Goal: Information Seeking & Learning: Learn about a topic

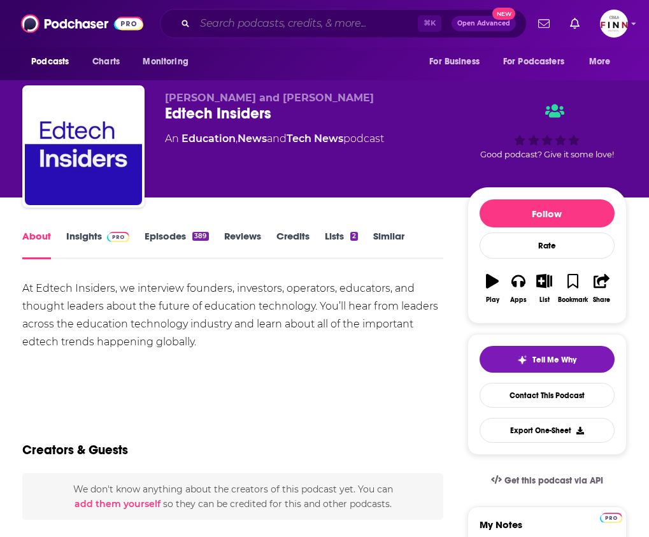
click at [295, 31] on input "Search podcasts, credits, & more..." at bounding box center [306, 23] width 223 height 20
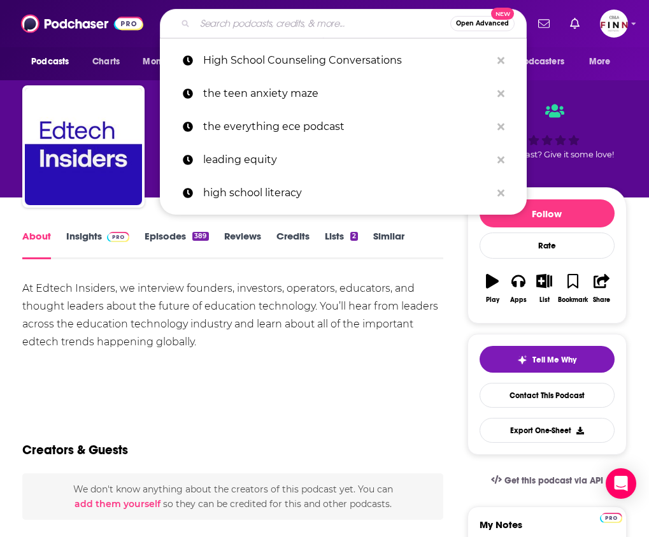
paste input "nctm "Adding It All Up"podcast"
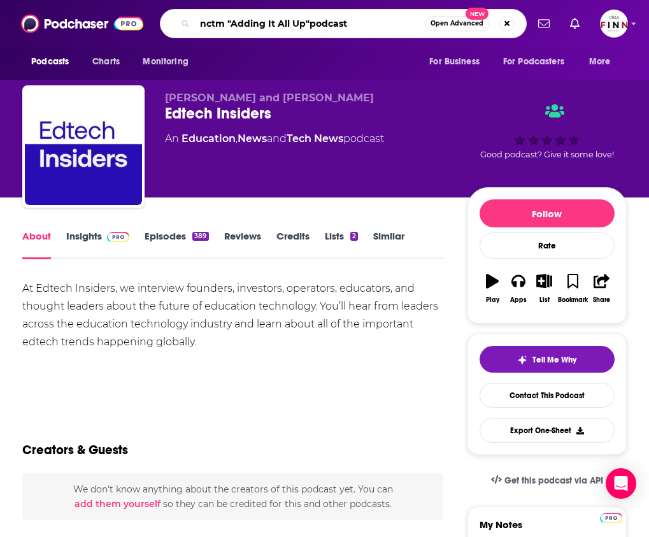
drag, startPoint x: 374, startPoint y: 20, endPoint x: 301, endPoint y: 20, distance: 73.2
click at [301, 20] on input "nctm "Adding It All Up"podcast" at bounding box center [310, 23] width 230 height 20
type input "nctm "Adding It All Up"
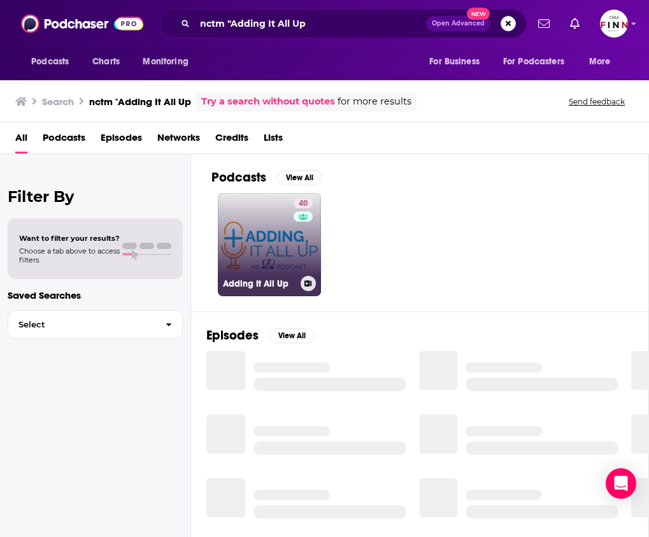
click at [258, 232] on link "40 Adding It All Up" at bounding box center [269, 244] width 103 height 103
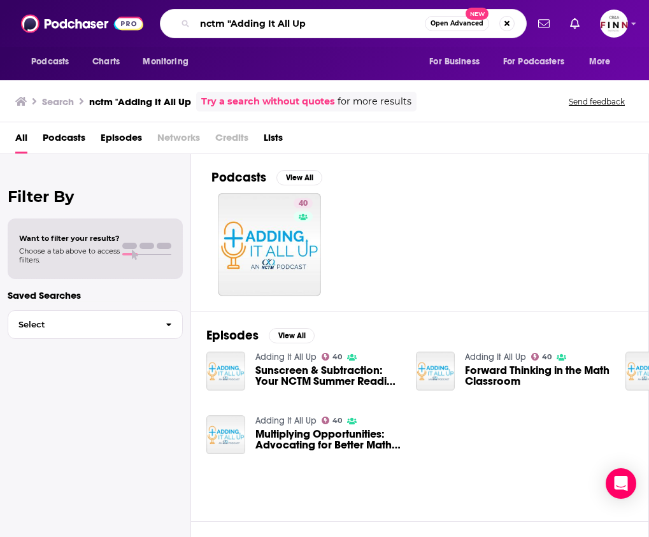
click at [283, 23] on input "nctm "Adding It All Up" at bounding box center [310, 23] width 230 height 20
paste input "Debate Math"
type input "Debate Math"
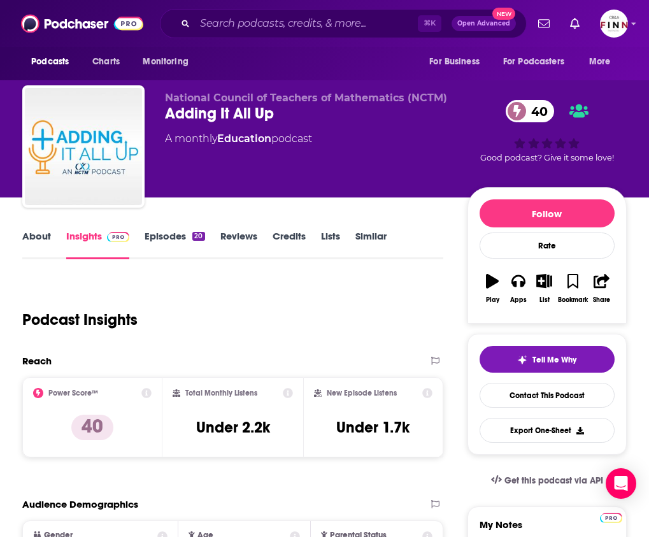
click at [101, 233] on link "Insights" at bounding box center [97, 244] width 63 height 29
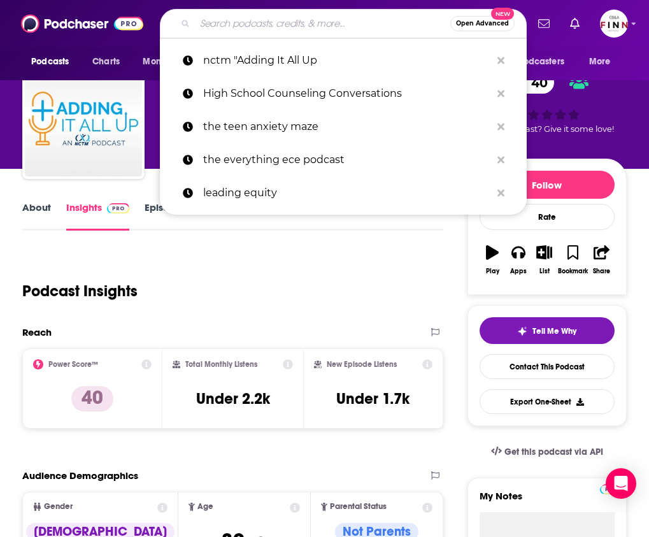
click at [251, 25] on input "Search podcasts, credits, & more..." at bounding box center [322, 23] width 255 height 20
paste input "NCSM Learning with Leaders"
type input "NCSM Learning with Leaders"
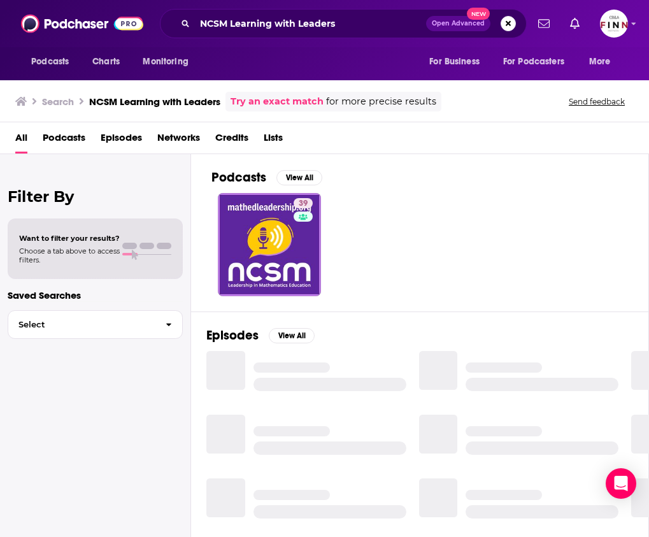
scroll to position [16, 0]
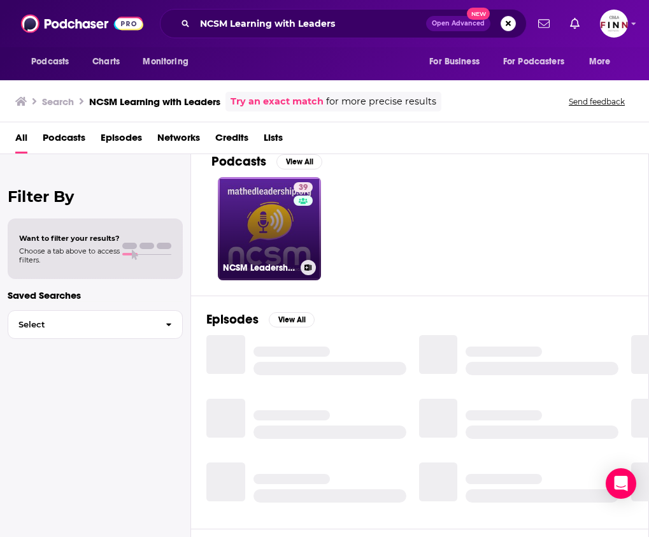
click at [257, 203] on link "39 NCSM Leadership in Mathematics Education Learning with Leaders" at bounding box center [269, 228] width 103 height 103
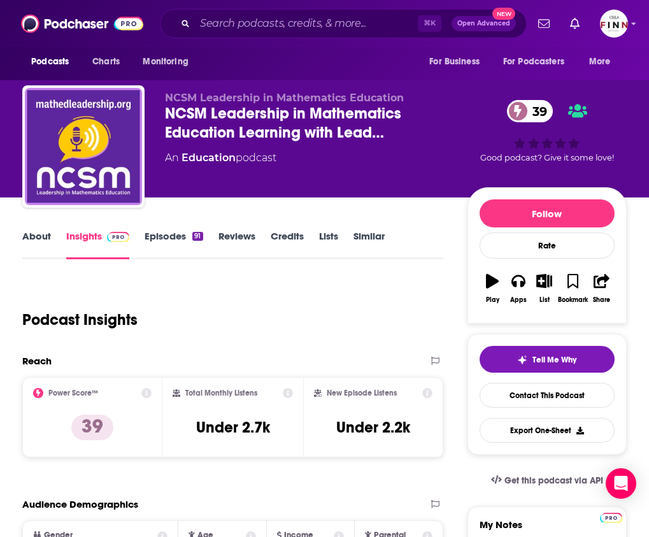
scroll to position [50, 0]
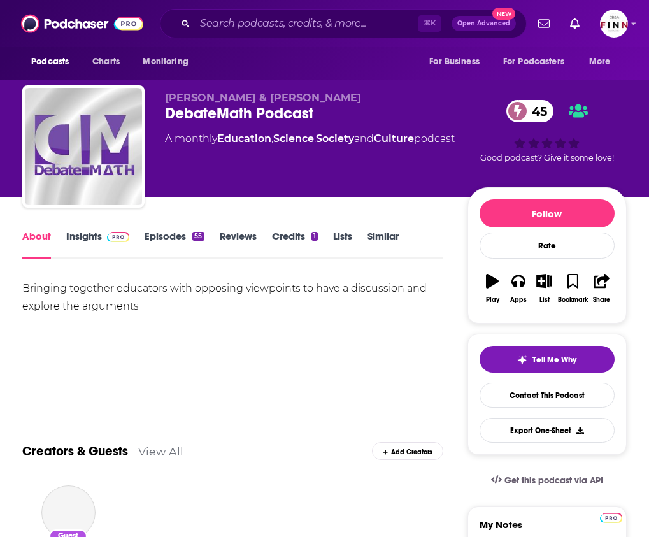
click at [92, 232] on link "Insights" at bounding box center [97, 244] width 63 height 29
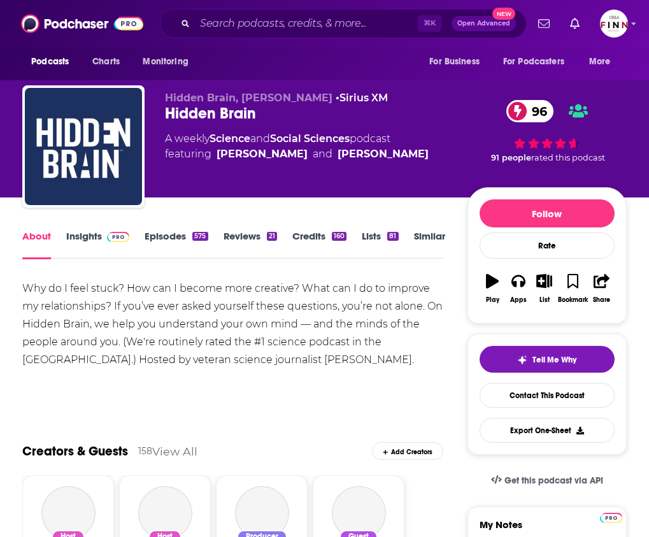
click at [97, 236] on link "Insights" at bounding box center [97, 244] width 63 height 29
